Goal: Task Accomplishment & Management: Complete application form

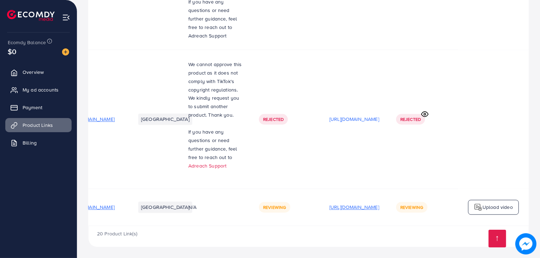
scroll to position [1331, 0]
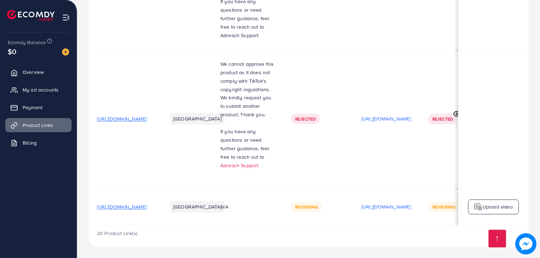
click at [271, 64] on span "We cannot approve this product as it does not comply with TikTok's copyright re…" at bounding box center [248, 89] width 54 height 58
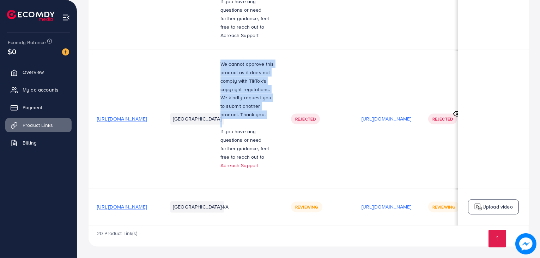
click at [271, 64] on span "We cannot approve this product as it does not comply with TikTok's copyright re…" at bounding box center [248, 89] width 54 height 58
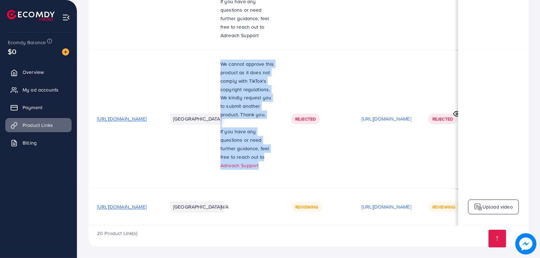
drag, startPoint x: 266, startPoint y: 59, endPoint x: 329, endPoint y: 164, distance: 122.5
click at [283, 164] on td "We cannot approve this product as it does not comply with TikTok's copyright re…" at bounding box center [247, 119] width 71 height 139
copy div "We cannot approve this product as it does not comply with TikTok's copyright re…"
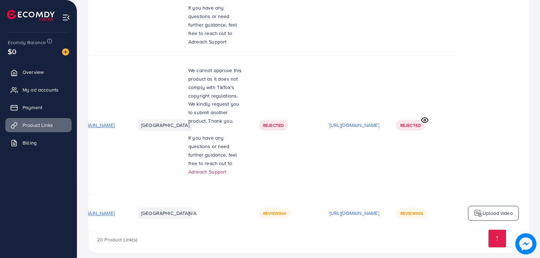
scroll to position [1331, 0]
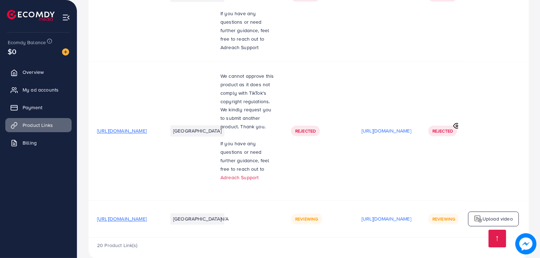
scroll to position [0, 119]
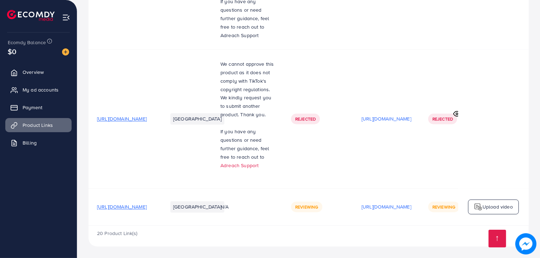
scroll to position [0, 119]
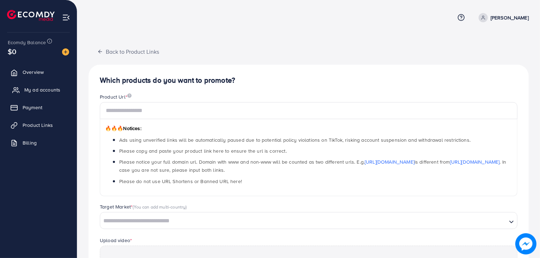
click at [57, 89] on span "My ad accounts" at bounding box center [42, 89] width 36 height 7
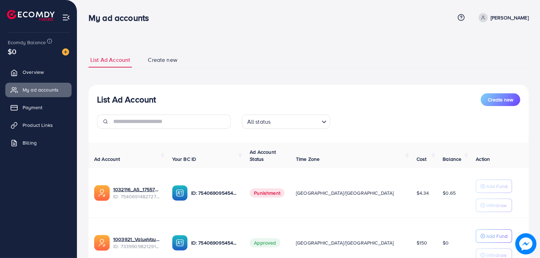
scroll to position [60, 0]
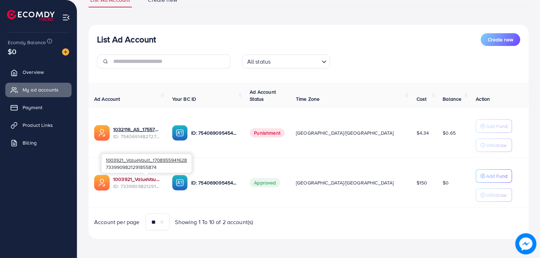
click at [145, 178] on link "1003921_ValueVault_1708955941628" at bounding box center [137, 178] width 48 height 7
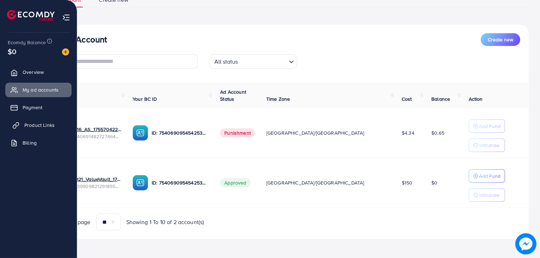
click at [33, 126] on span "Product Links" at bounding box center [39, 124] width 30 height 7
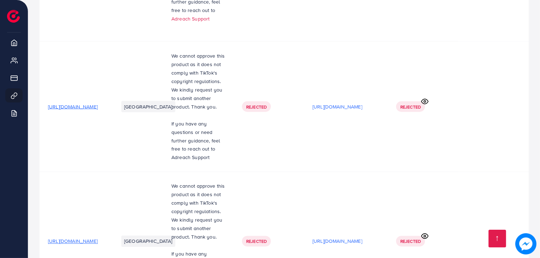
scroll to position [1331, 0]
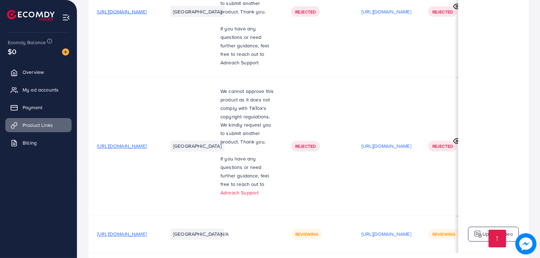
scroll to position [1331, 0]
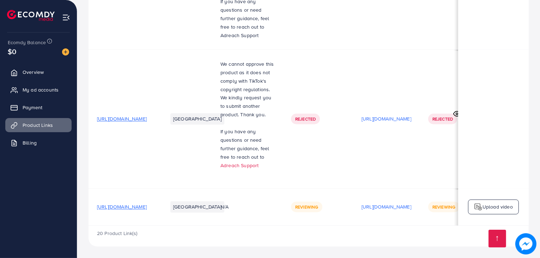
click at [68, 20] on img at bounding box center [66, 17] width 8 height 8
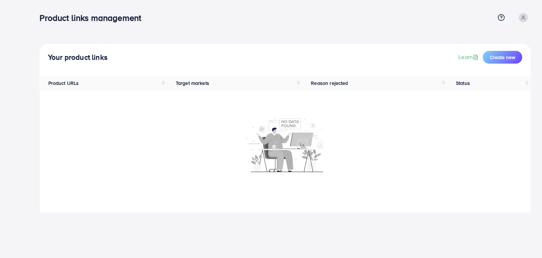
click at [79, 58] on h4 "Your product links" at bounding box center [78, 57] width 60 height 9
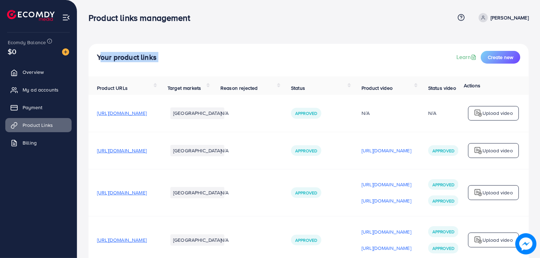
click at [100, 18] on h3 "Product links management" at bounding box center [142, 18] width 107 height 10
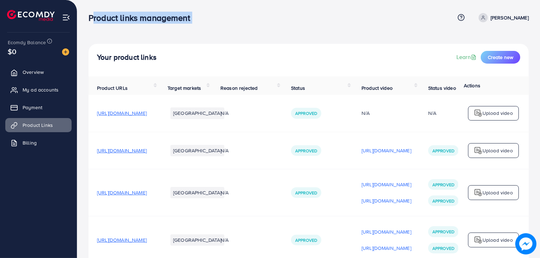
click at [100, 18] on h3 "Product links management" at bounding box center [142, 18] width 107 height 10
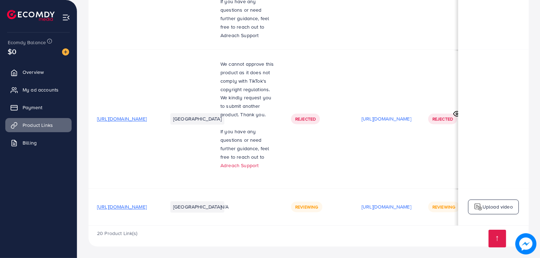
scroll to position [0, 119]
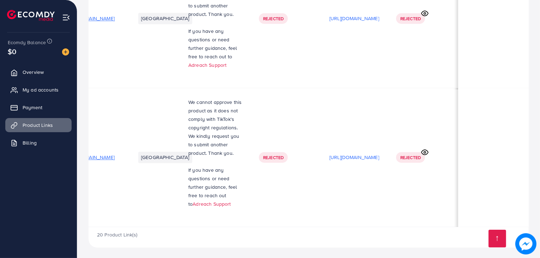
scroll to position [0, 120]
click at [425, 154] on icon at bounding box center [424, 151] width 7 height 7
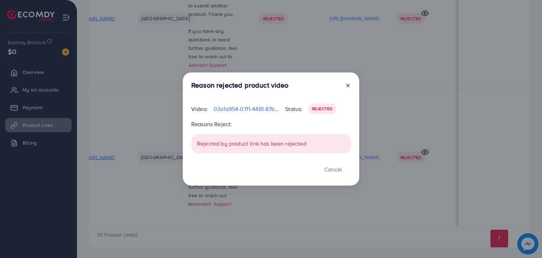
click at [348, 86] on icon at bounding box center [348, 86] width 6 height 6
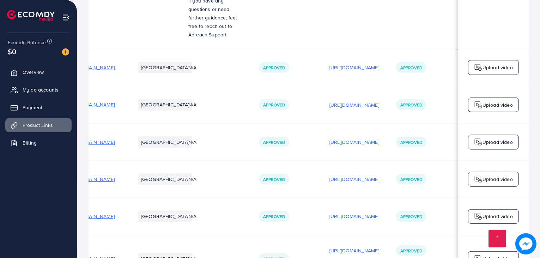
scroll to position [0, 0]
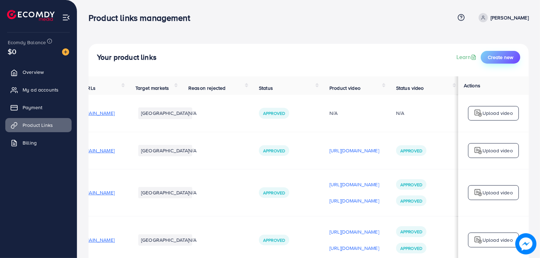
click at [490, 56] on span "Create new" at bounding box center [500, 57] width 25 height 7
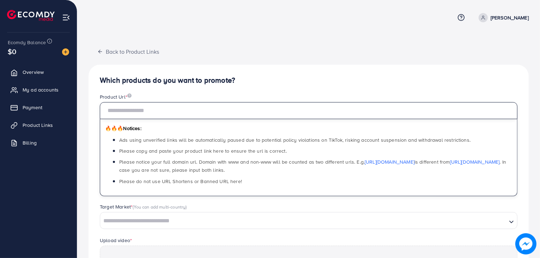
click at [345, 105] on input "text" at bounding box center [309, 110] width 418 height 17
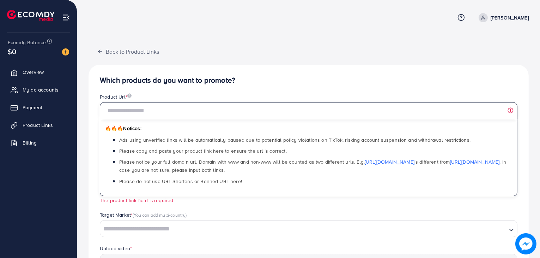
paste input "**********"
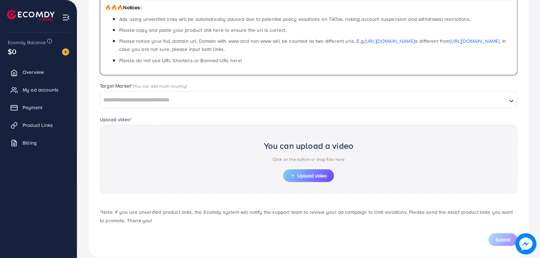
scroll to position [131, 0]
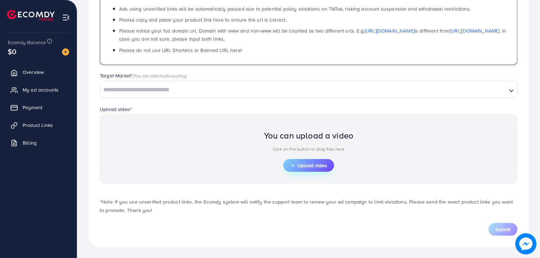
type input "**********"
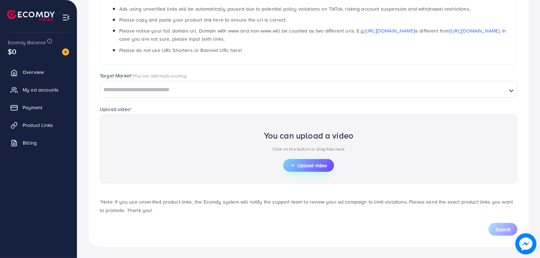
click at [303, 163] on span "Upload video" at bounding box center [308, 165] width 37 height 5
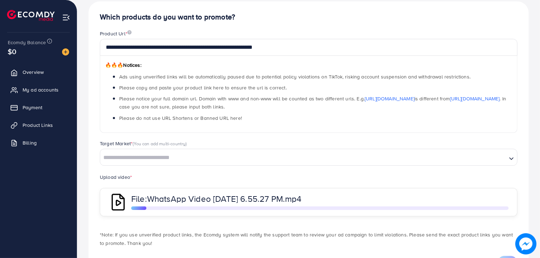
scroll to position [97, 0]
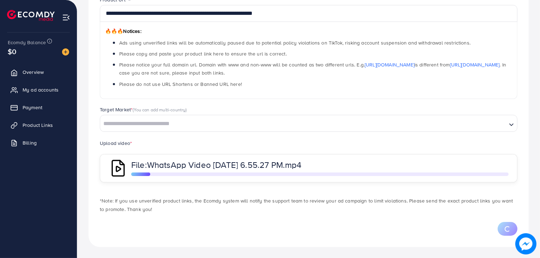
click at [251, 163] on span "WhatsApp Video 2025-10-11 at 6.55.27 PM.mp4" at bounding box center [224, 164] width 155 height 12
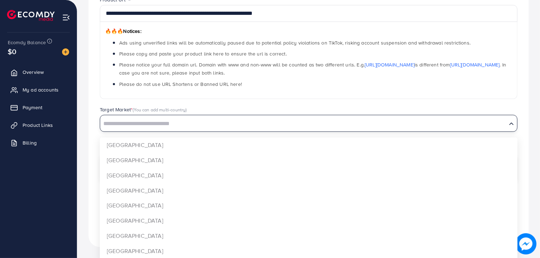
click at [266, 123] on input "Search for option" at bounding box center [304, 123] width 406 height 11
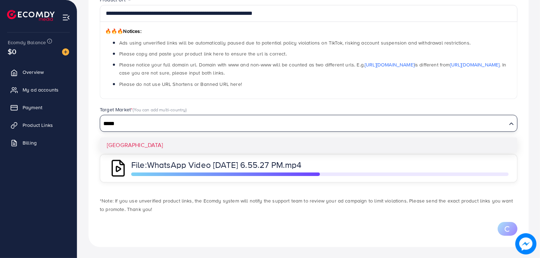
type input "*****"
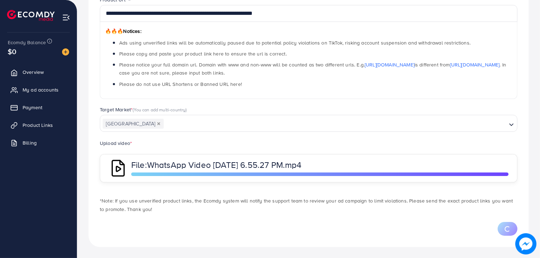
click at [287, 164] on span "WhatsApp Video 2025-10-11 at 6.55.27 PM.mp4" at bounding box center [224, 164] width 155 height 12
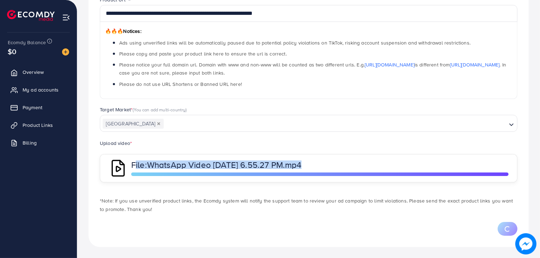
click at [287, 164] on span "WhatsApp Video 2025-10-11 at 6.55.27 PM.mp4" at bounding box center [224, 164] width 155 height 12
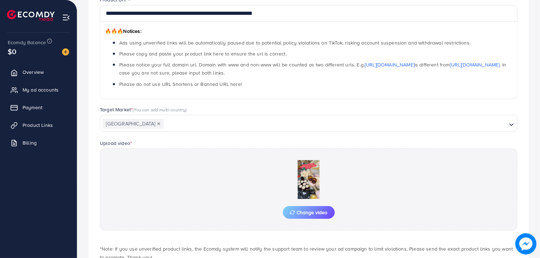
click at [378, 200] on div "Change video" at bounding box center [309, 189] width 418 height 82
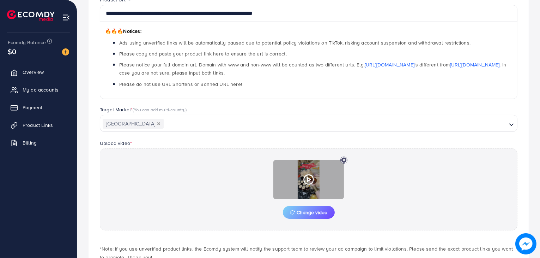
click at [308, 179] on polygon at bounding box center [309, 180] width 3 height 4
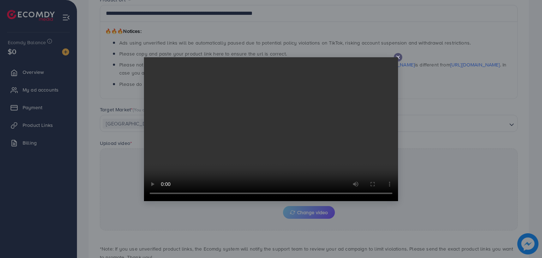
click at [398, 54] on icon at bounding box center [398, 57] width 6 height 6
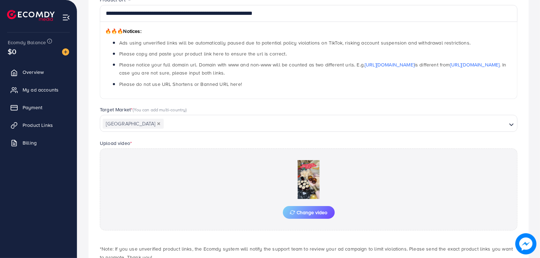
scroll to position [144, 0]
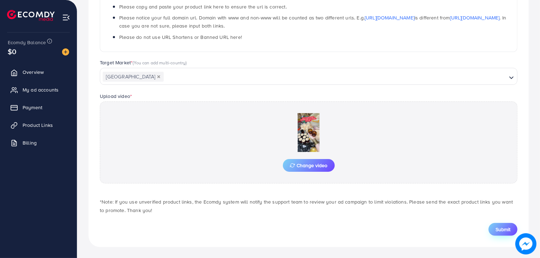
click at [495, 230] on button "Submit" at bounding box center [503, 229] width 29 height 13
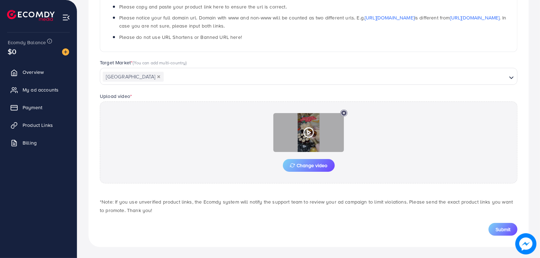
scroll to position [0, 0]
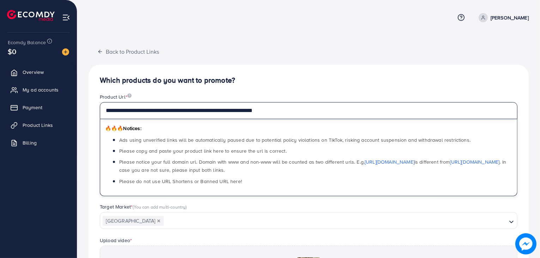
click at [324, 112] on input "**********" at bounding box center [309, 110] width 418 height 17
paste input "***"
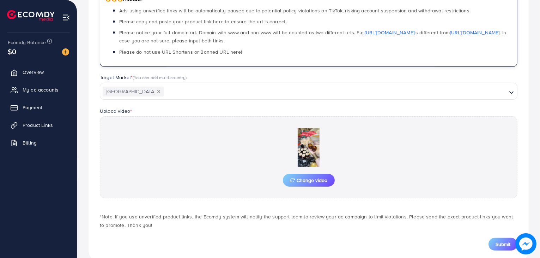
scroll to position [144, 0]
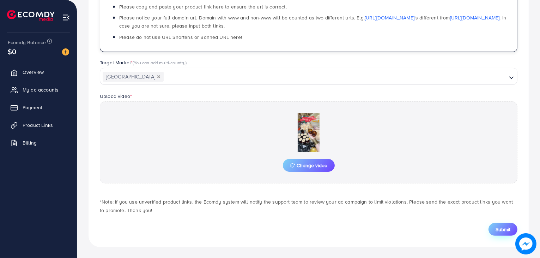
type input "**********"
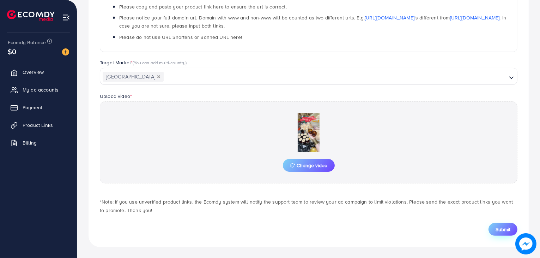
click at [503, 228] on span "Submit" at bounding box center [503, 229] width 15 height 7
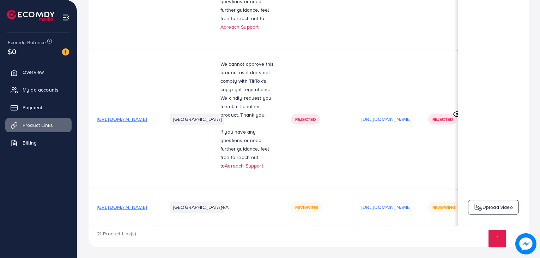
scroll to position [1470, 0]
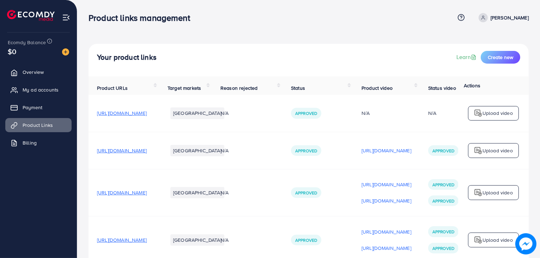
click at [129, 57] on h4 "Your product links" at bounding box center [127, 57] width 60 height 9
click at [124, 20] on h3 "Product links management" at bounding box center [142, 18] width 107 height 10
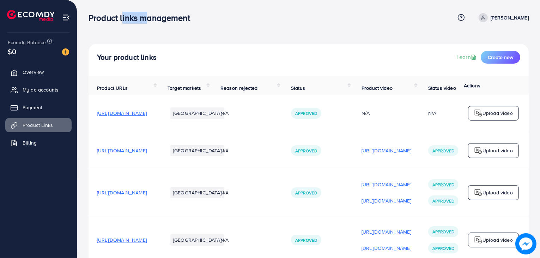
click at [124, 20] on h3 "Product links management" at bounding box center [142, 18] width 107 height 10
click at [189, 22] on h3 "Product links management" at bounding box center [142, 18] width 107 height 10
click at [134, 56] on h4 "Your product links" at bounding box center [127, 57] width 60 height 9
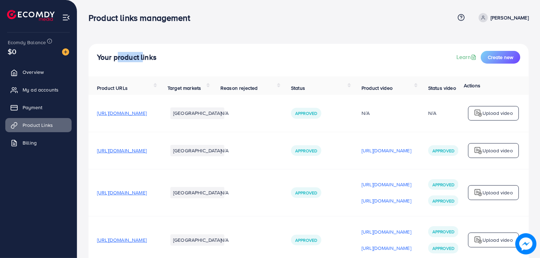
click at [134, 56] on h4 "Your product links" at bounding box center [127, 57] width 60 height 9
click at [122, 18] on h3 "Product links management" at bounding box center [142, 18] width 107 height 10
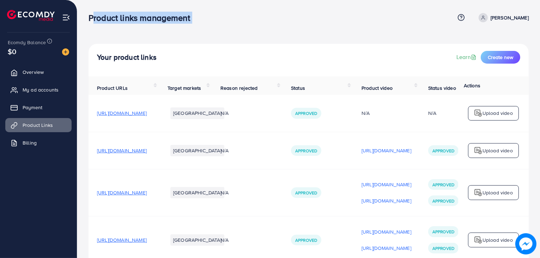
click at [122, 18] on h3 "Product links management" at bounding box center [142, 18] width 107 height 10
click at [109, 18] on h3 "Product links management" at bounding box center [142, 18] width 107 height 10
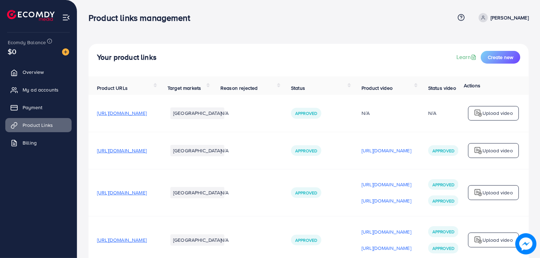
click at [109, 18] on h3 "Product links management" at bounding box center [142, 18] width 107 height 10
click at [277, 54] on div "Your product links Learn Create new" at bounding box center [309, 57] width 424 height 13
